Goal: Go to known website: Access a specific website the user already knows

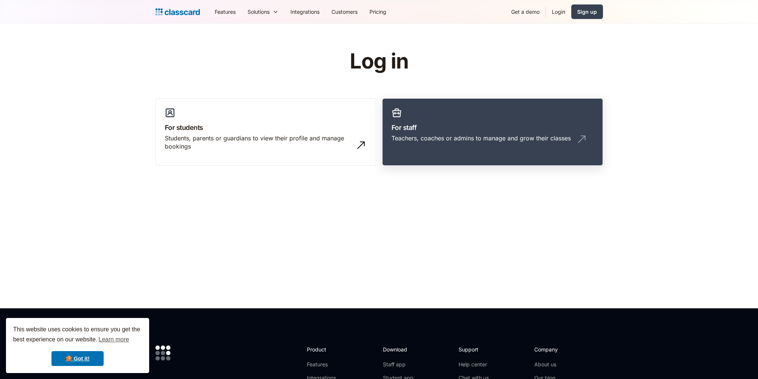
click at [510, 140] on div "Teachers, coaches or admins to manage and grow their classes" at bounding box center [480, 138] width 179 height 8
click at [467, 125] on h3 "For staff" at bounding box center [492, 128] width 202 height 10
click at [455, 141] on div "Teachers, coaches or admins to manage and grow their classes" at bounding box center [480, 138] width 179 height 8
